Goal: Task Accomplishment & Management: Use online tool/utility

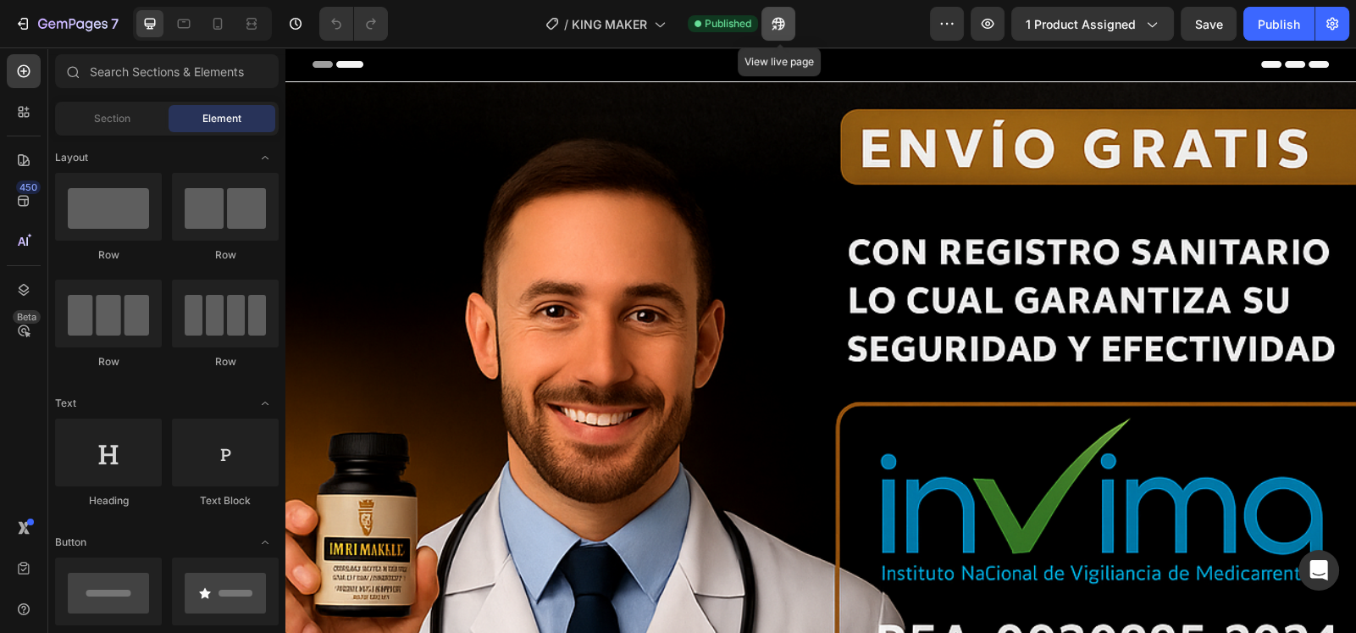
click at [770, 18] on button "button" at bounding box center [779, 24] width 34 height 34
drag, startPoint x: 1350, startPoint y: 140, endPoint x: 1617, endPoint y: 83, distance: 272.8
click at [215, 20] on icon at bounding box center [217, 23] width 17 height 17
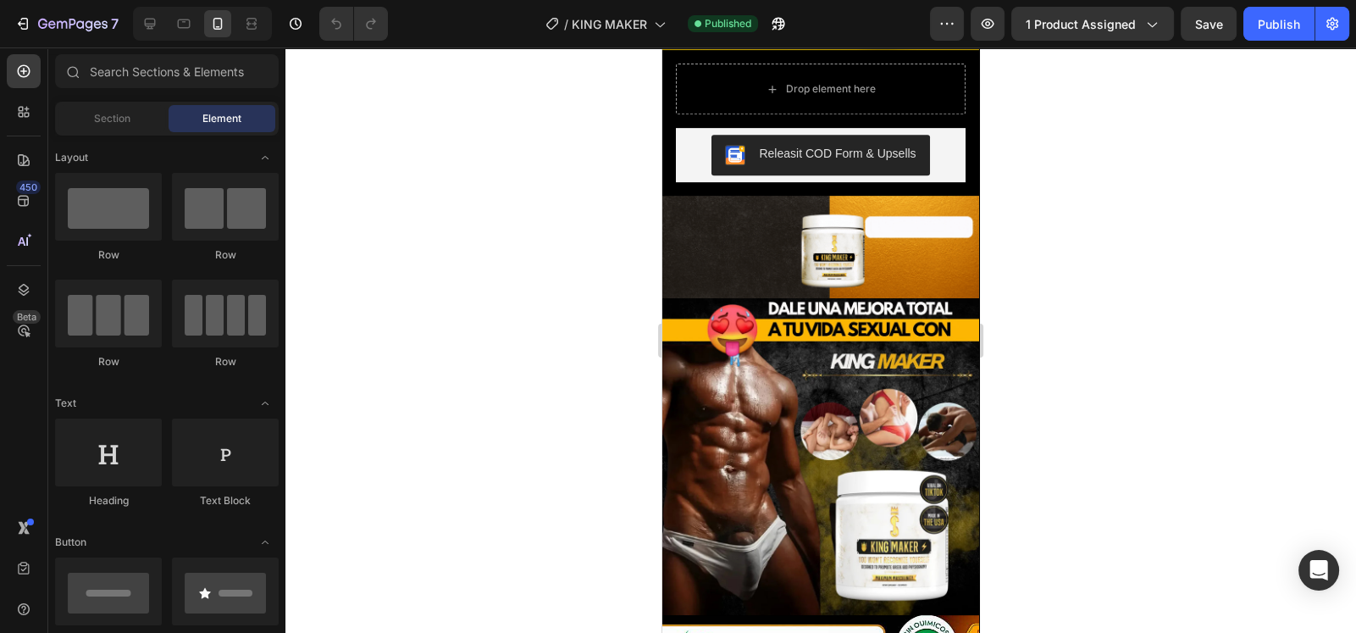
scroll to position [1110, 0]
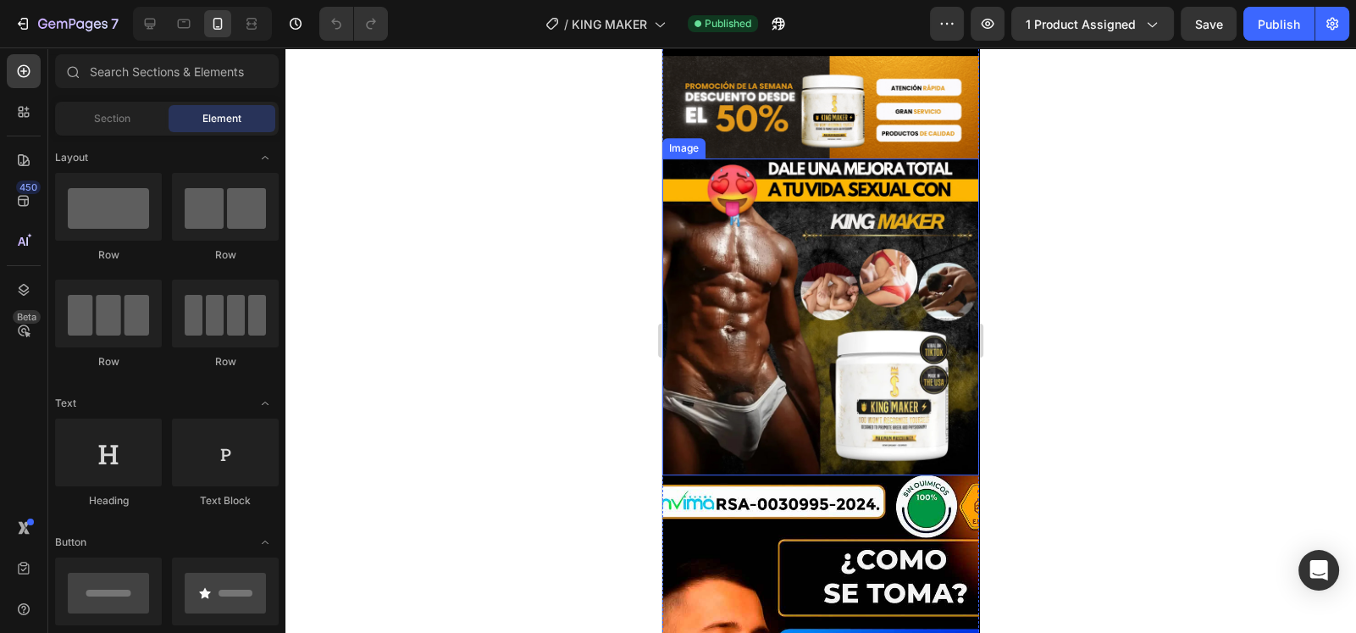
click at [847, 352] on img at bounding box center [821, 316] width 317 height 317
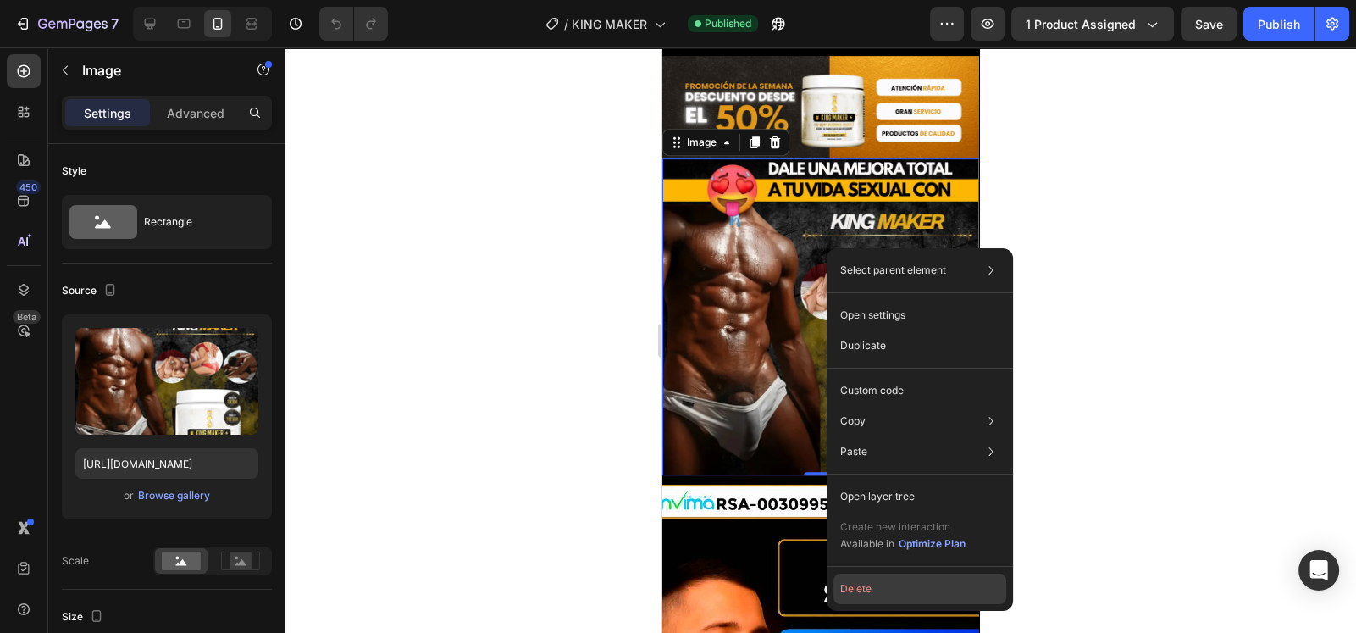
click at [855, 596] on button "Delete" at bounding box center [920, 589] width 173 height 31
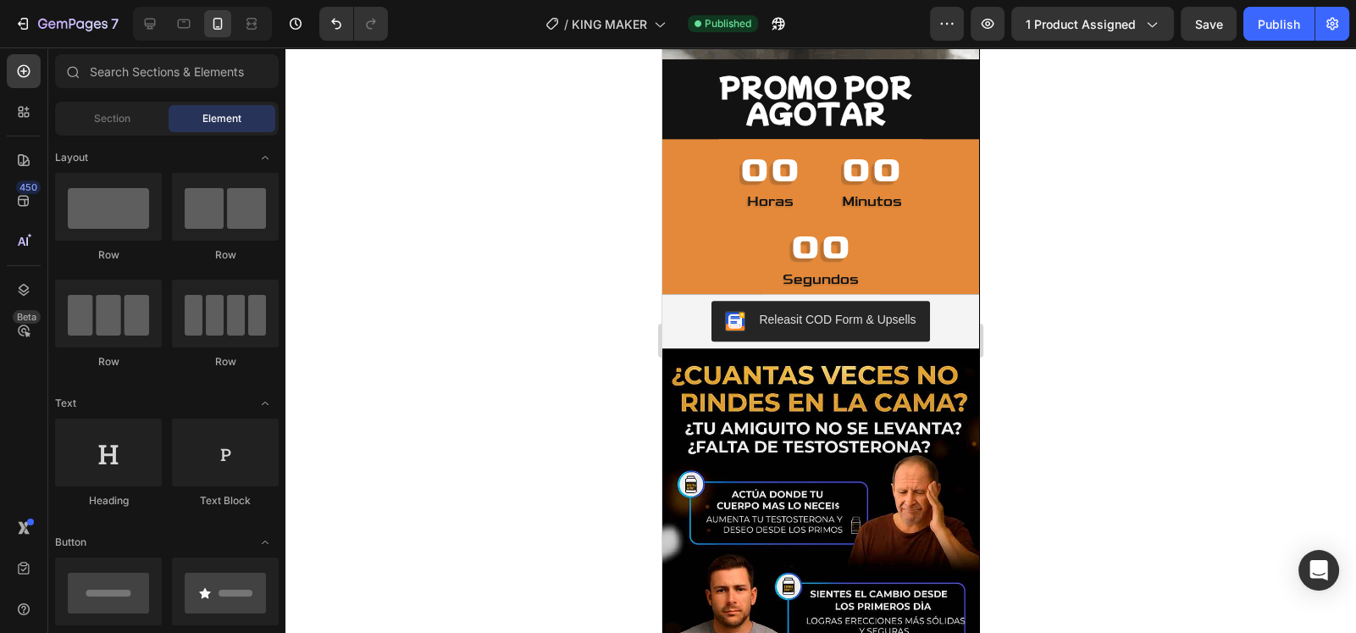
scroll to position [2213, 0]
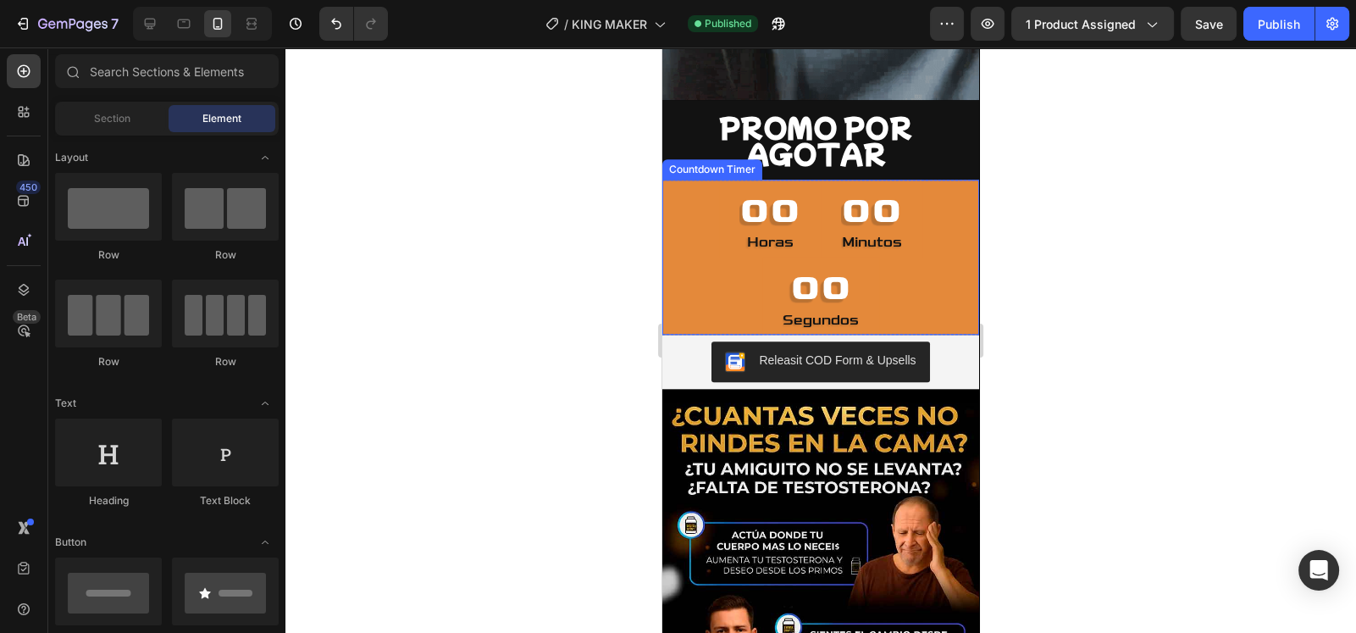
click at [879, 225] on div "00 horas 00 minutos 00 segundos" at bounding box center [821, 257] width 317 height 155
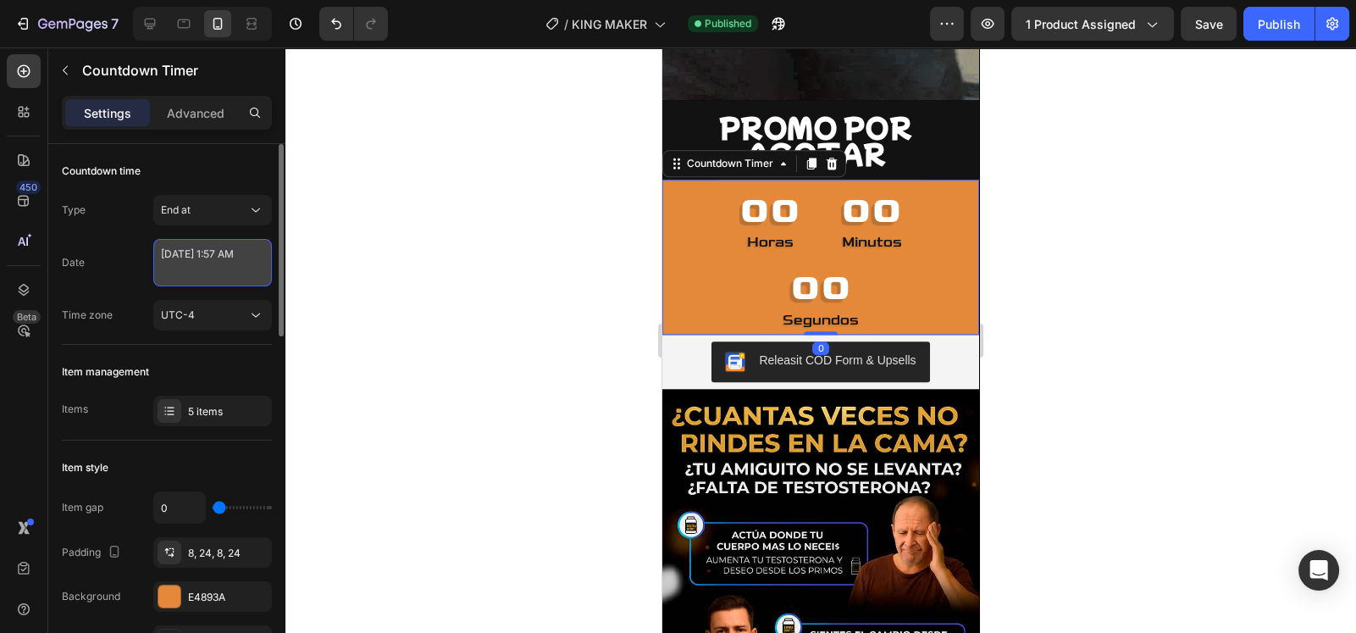
click at [196, 278] on textarea "[DATE] 1:57 AM" at bounding box center [212, 262] width 119 height 47
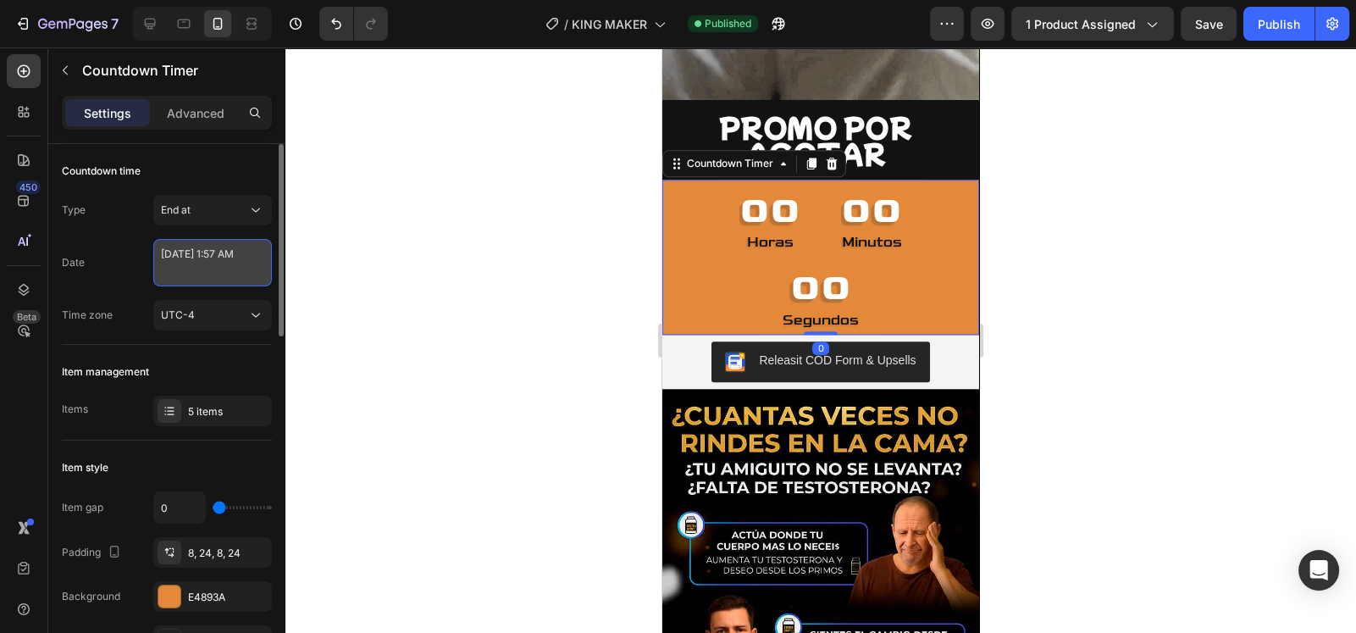
select select "1"
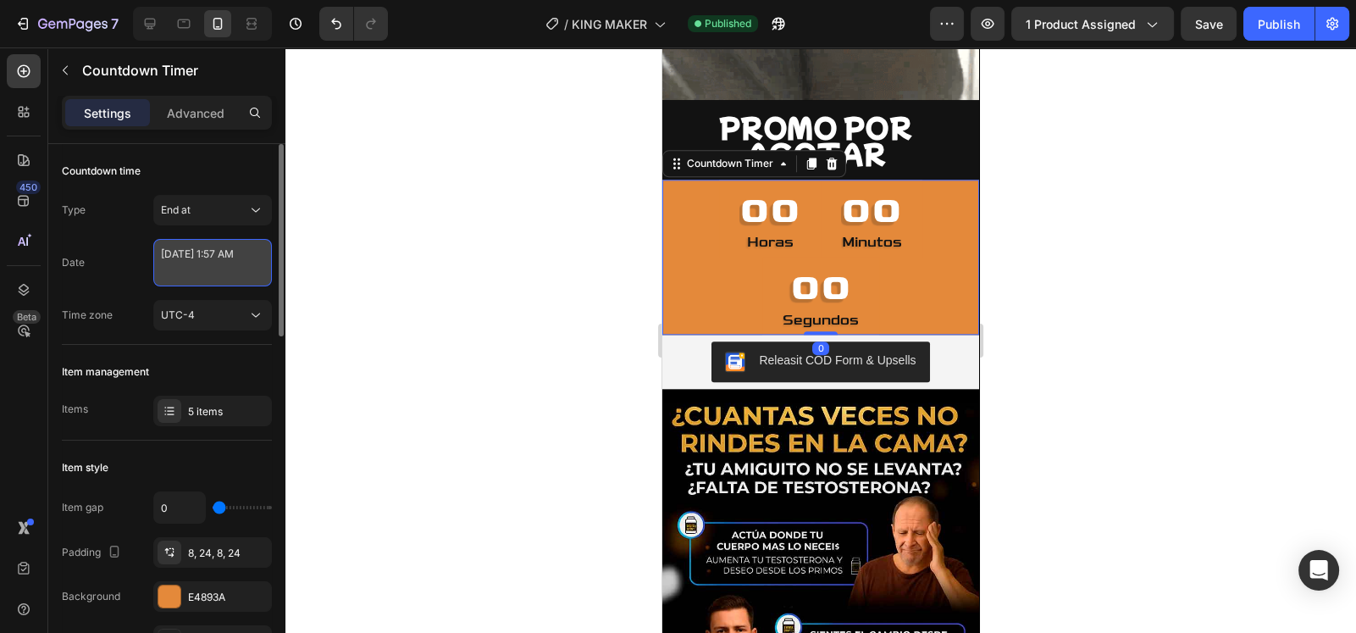
select select "57"
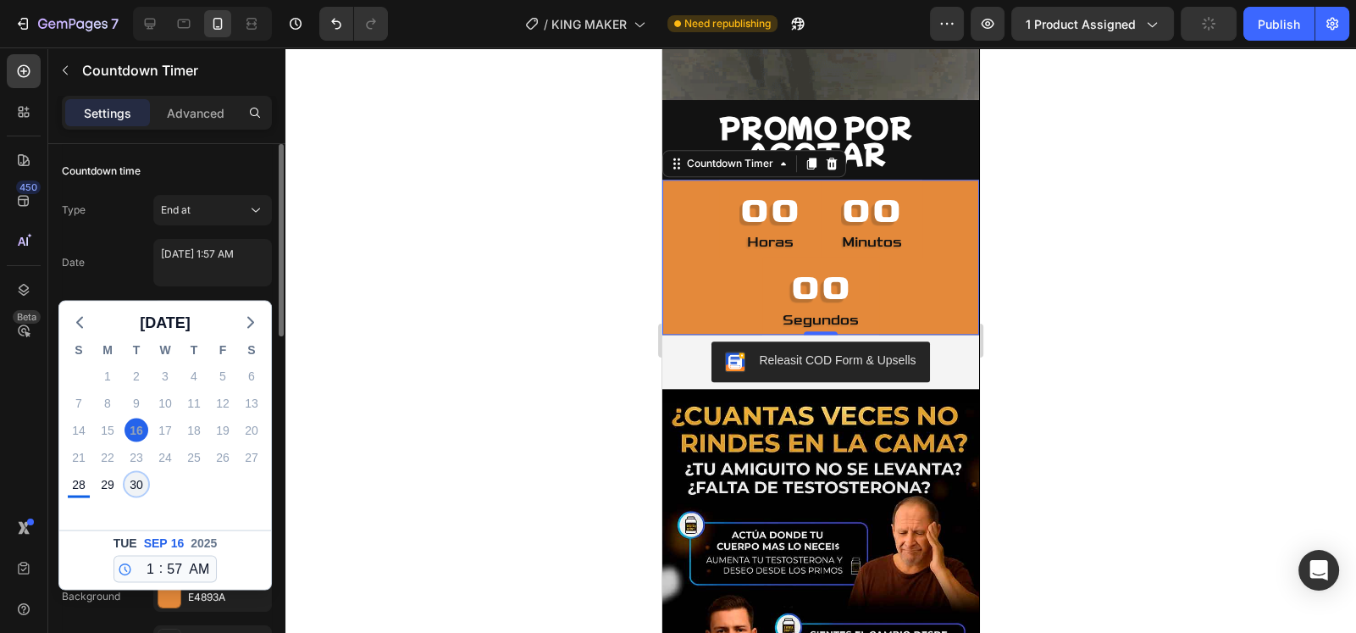
click at [128, 483] on div "30" at bounding box center [137, 485] width 24 height 24
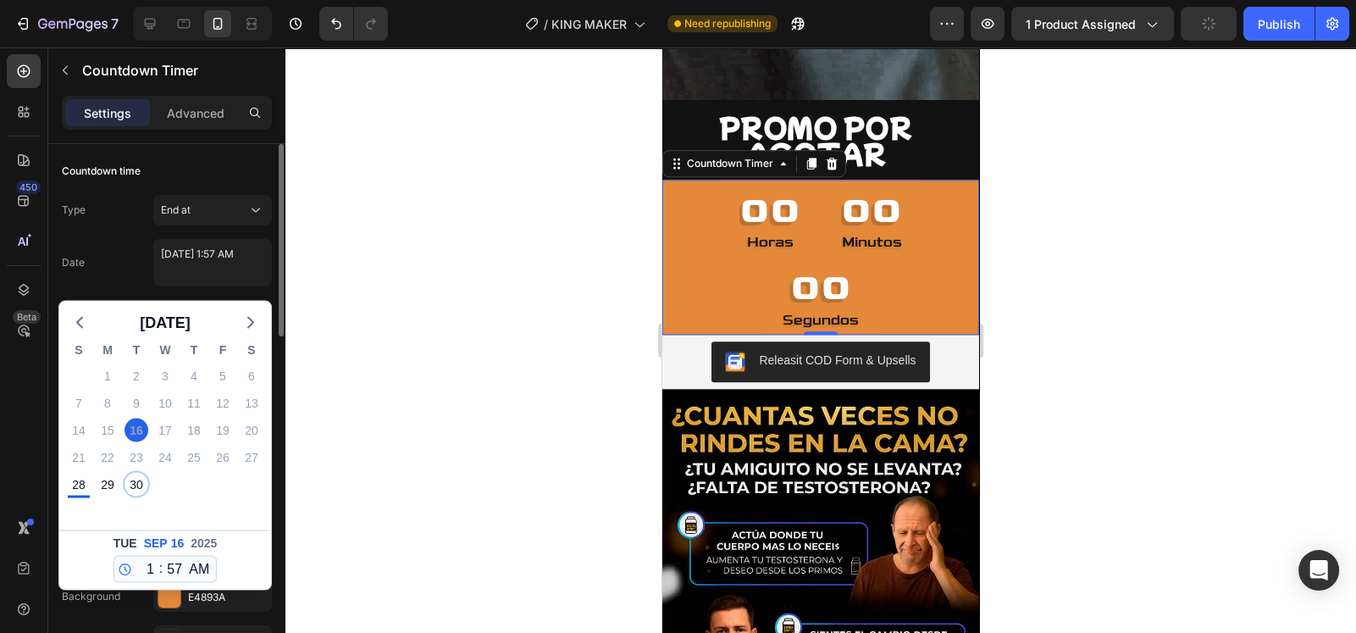
type textarea "[DATE] 1:57 AM"
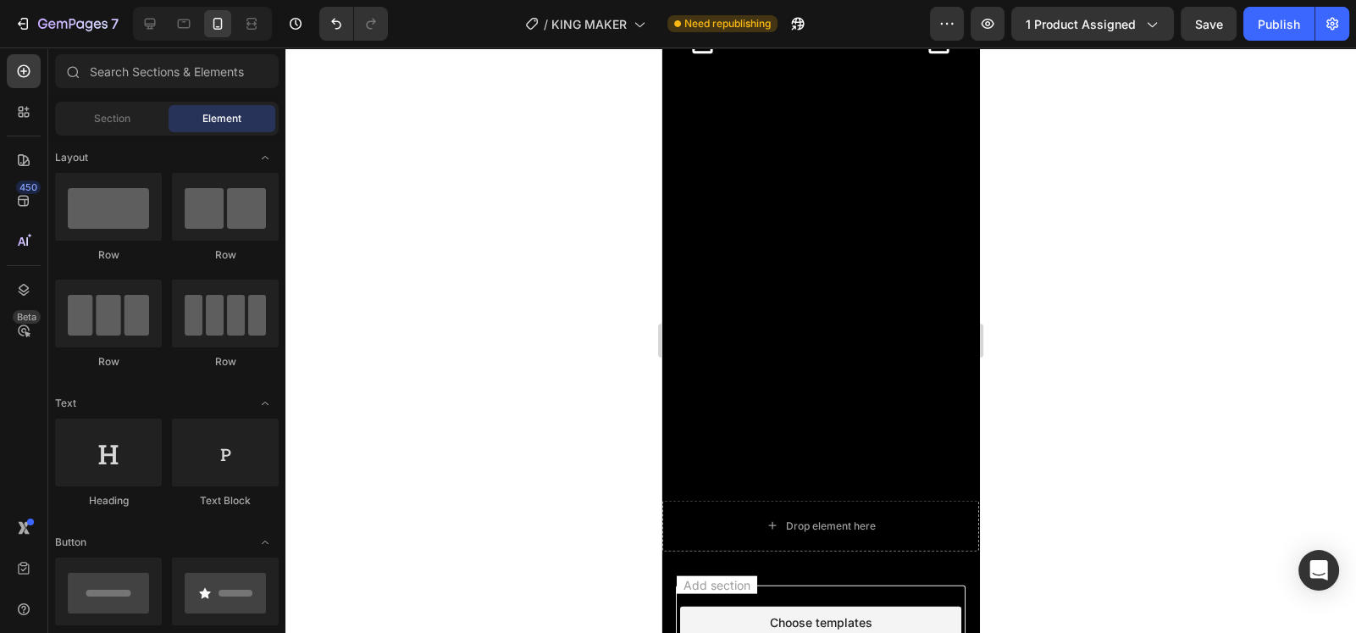
scroll to position [4520, 0]
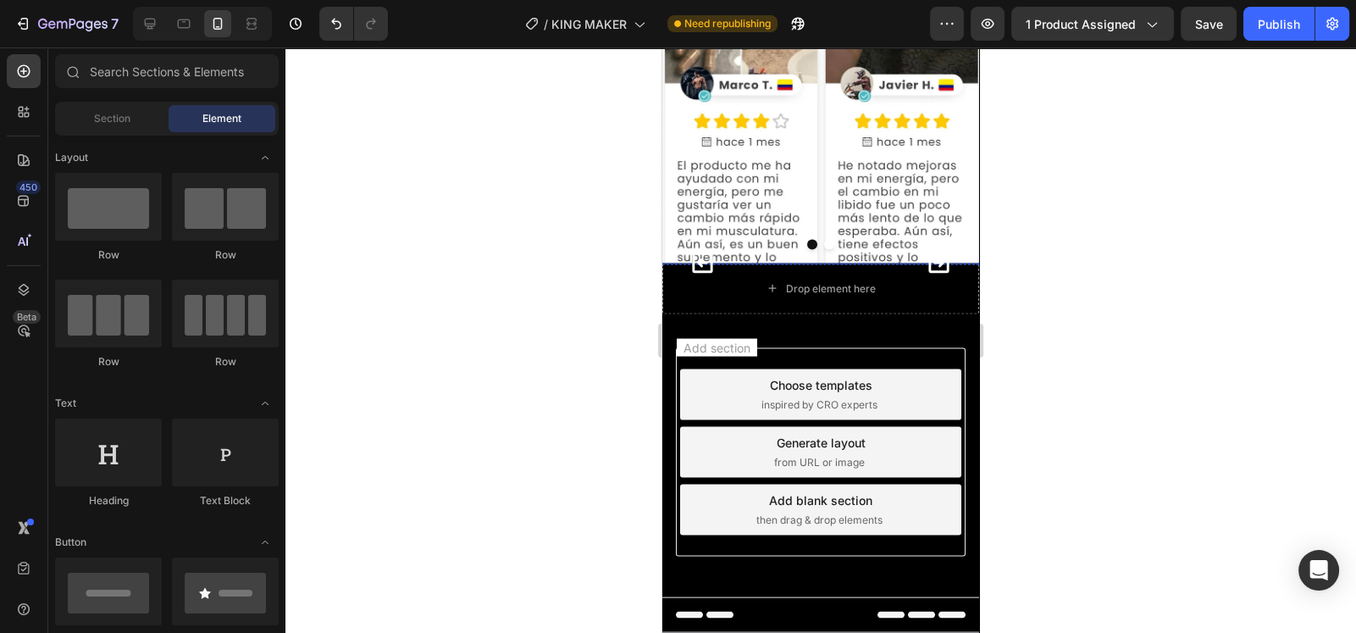
click at [865, 263] on img at bounding box center [815, 263] width 304 height 0
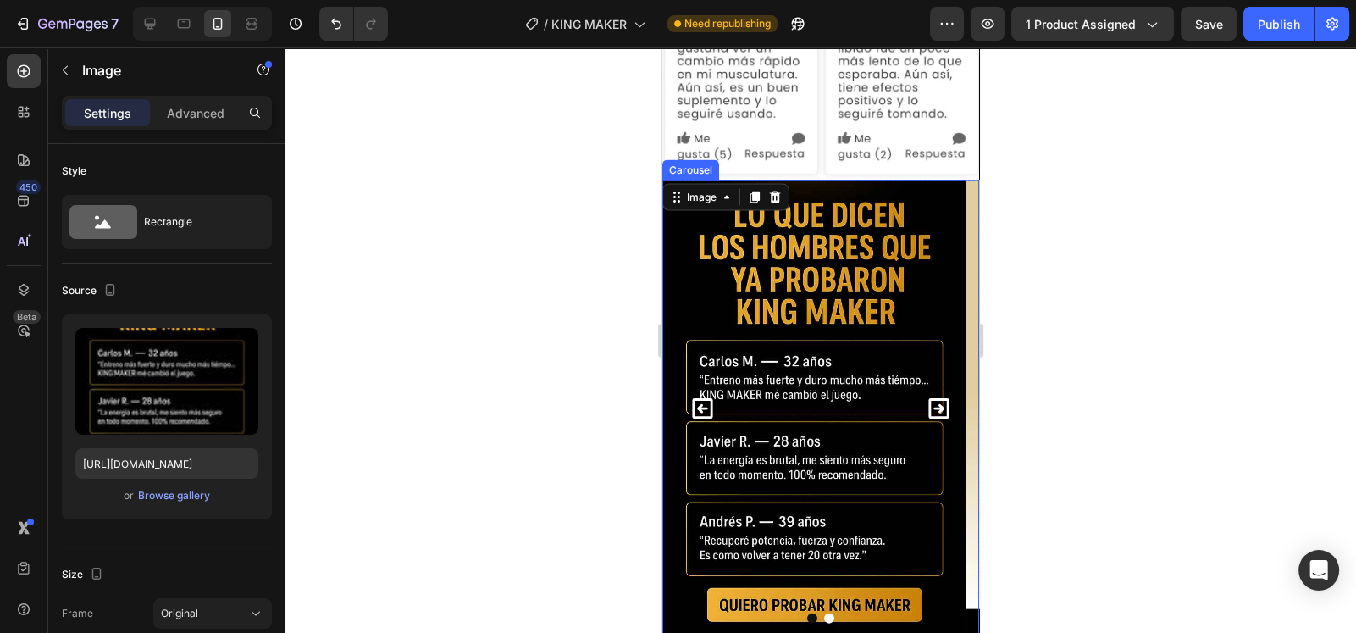
click at [926, 396] on icon "Carousel Next Arrow" at bounding box center [939, 409] width 26 height 26
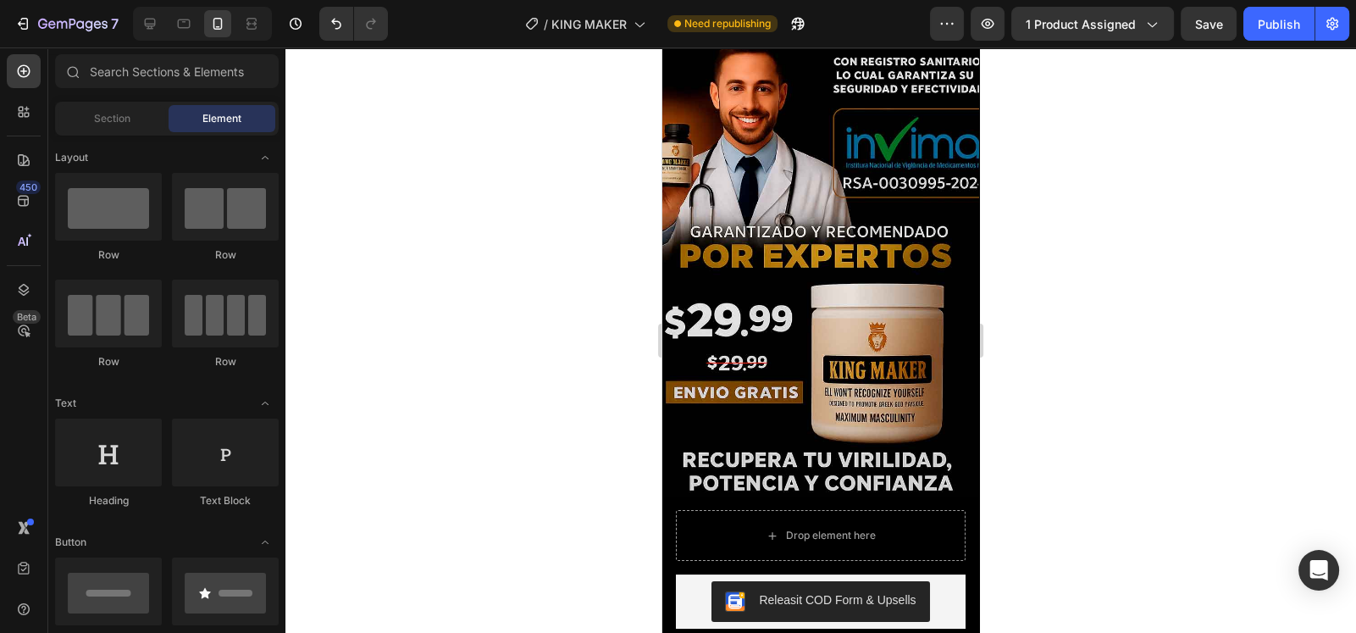
scroll to position [0, 0]
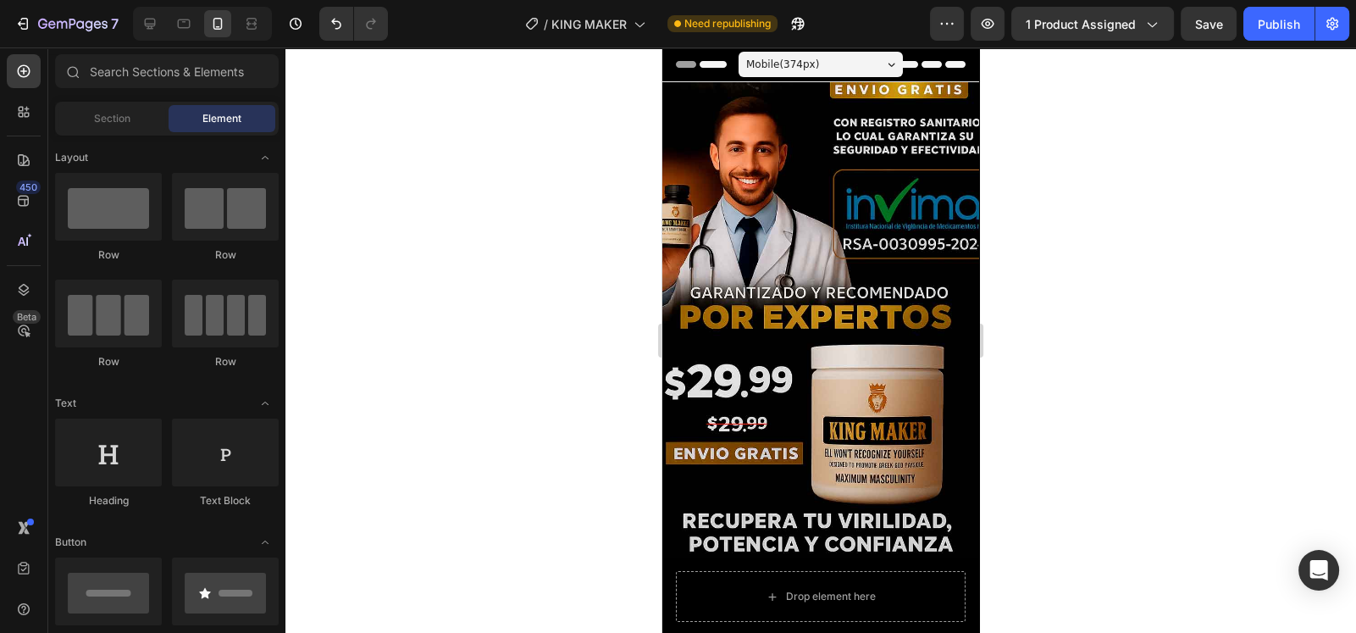
drag, startPoint x: 973, startPoint y: 536, endPoint x: 1831, endPoint y: 53, distance: 984.8
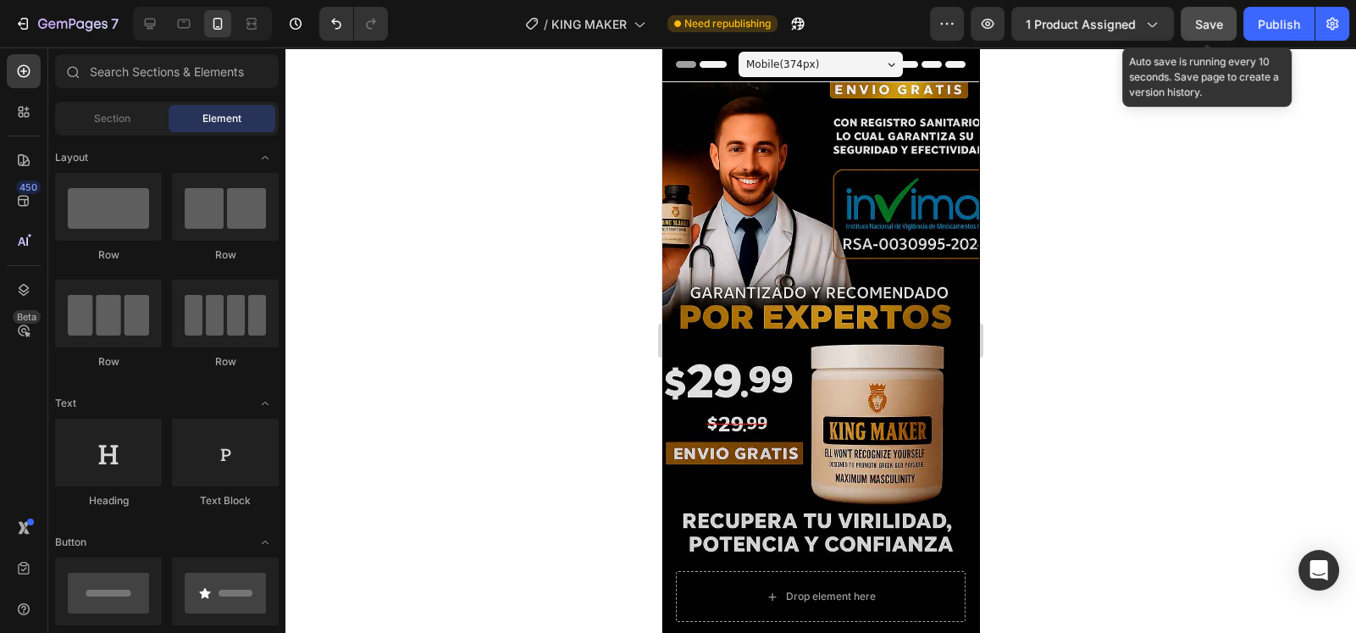
click at [1226, 27] on button "Save" at bounding box center [1209, 24] width 56 height 34
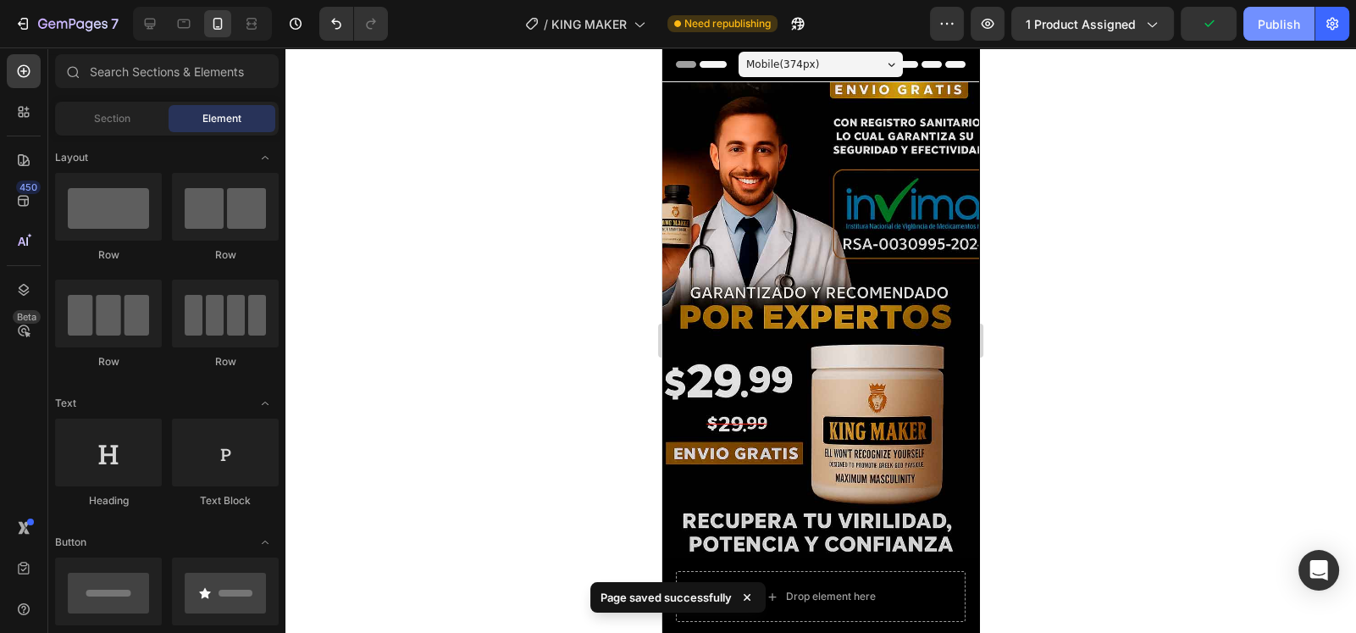
click at [1282, 31] on div "Publish" at bounding box center [1279, 24] width 42 height 18
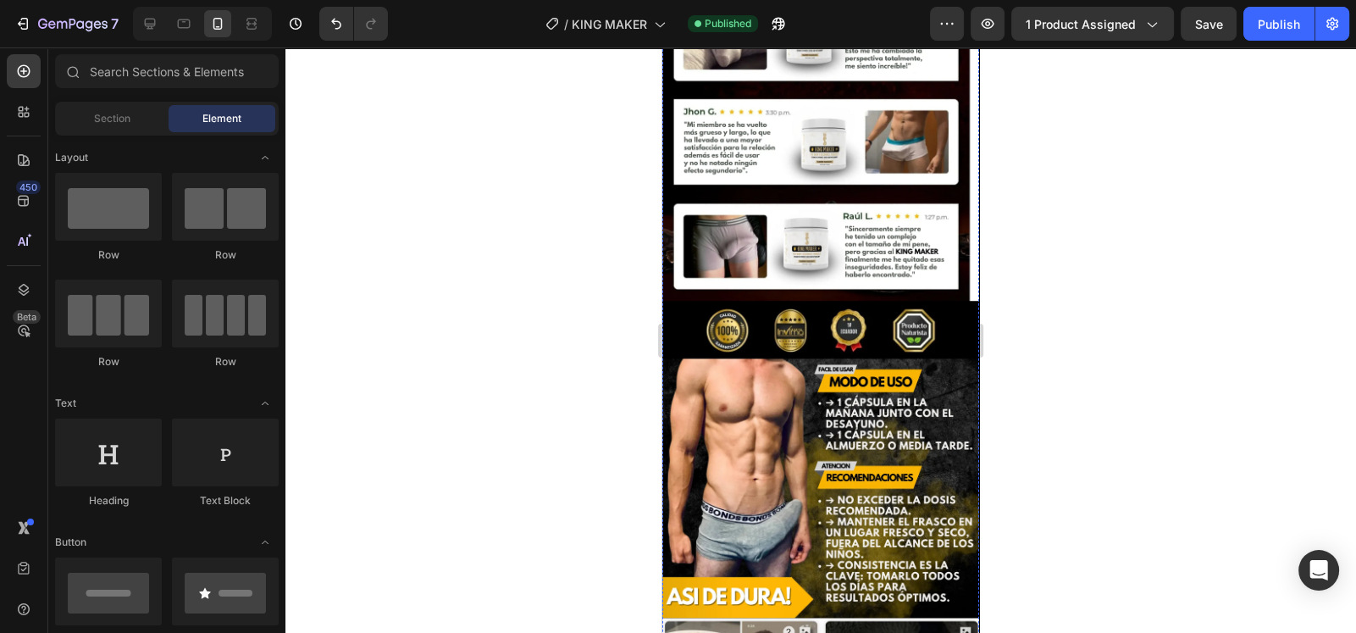
scroll to position [4067, 0]
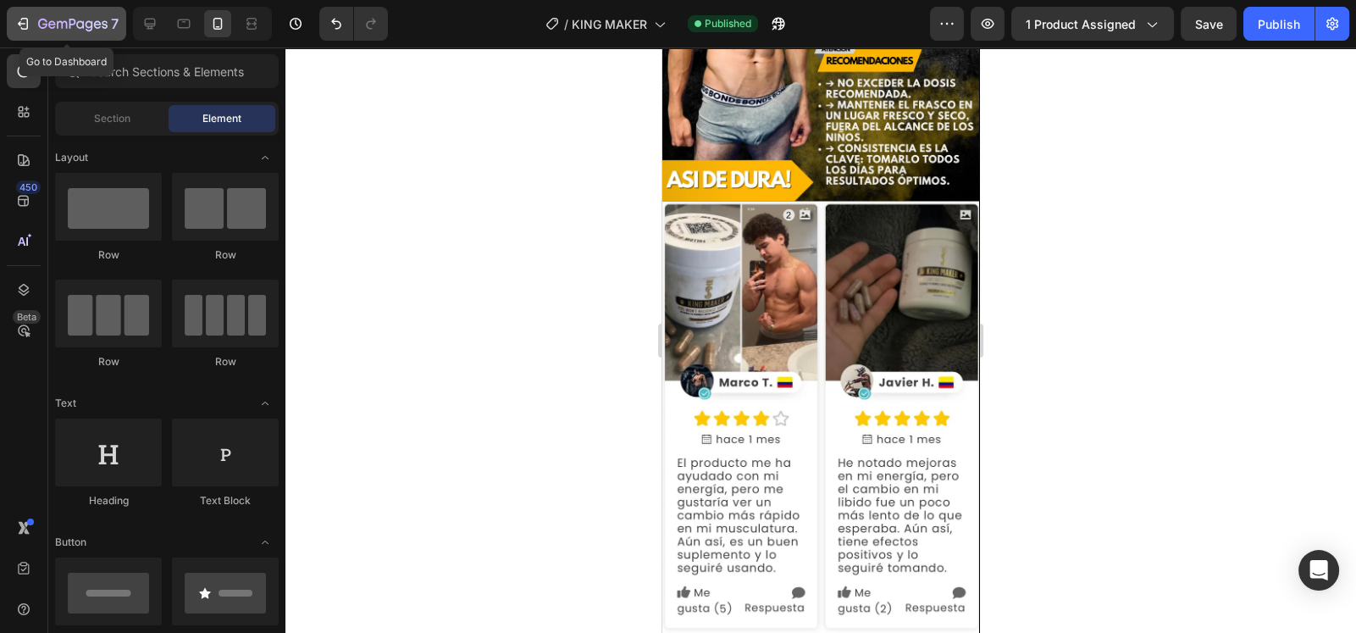
click at [31, 25] on div "7" at bounding box center [66, 24] width 104 height 20
